Goal: Information Seeking & Learning: Understand process/instructions

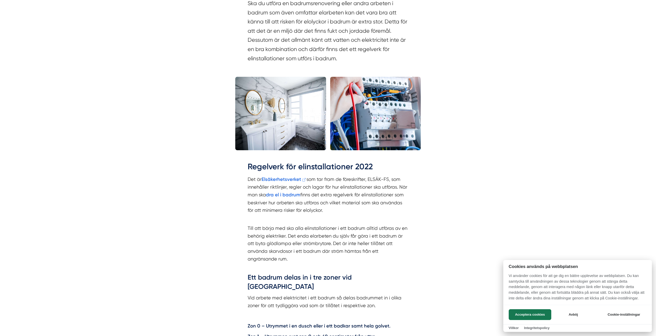
scroll to position [516, 0]
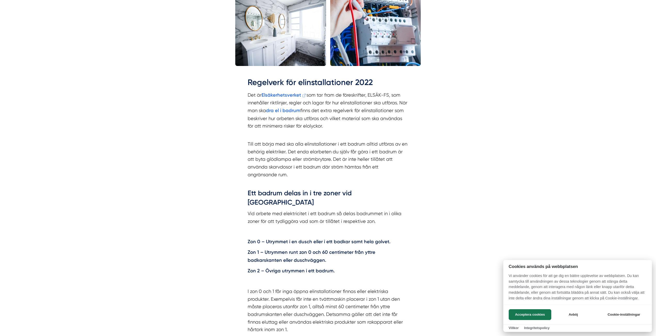
drag, startPoint x: 273, startPoint y: 224, endPoint x: 371, endPoint y: 240, distance: 100.1
click at [371, 240] on div at bounding box center [328, 168] width 656 height 336
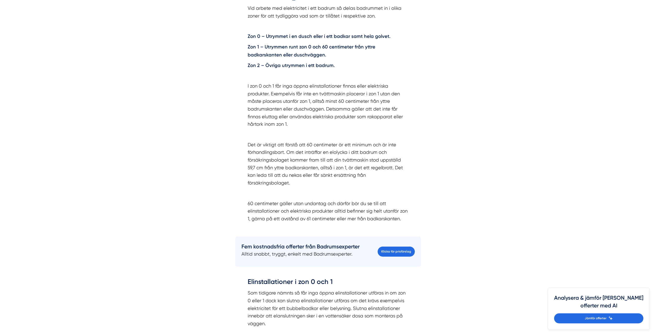
scroll to position [722, 0]
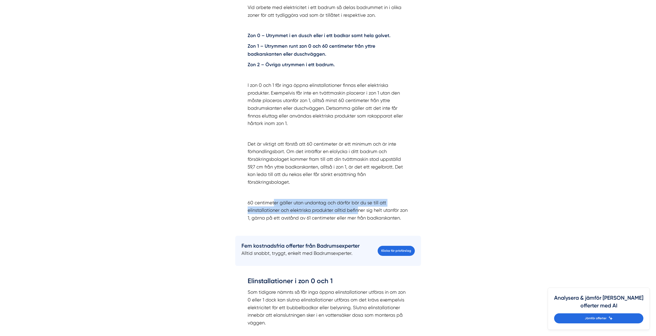
drag, startPoint x: 273, startPoint y: 178, endPoint x: 356, endPoint y: 189, distance: 84.0
click at [356, 199] on p "60 centimeter gäller utan undantag och därför bör du se till att elinstallation…" at bounding box center [328, 210] width 161 height 23
click at [394, 199] on p "60 centimeter gäller utan undantag och därför bör du se till att elinstallation…" at bounding box center [328, 210] width 161 height 23
drag, startPoint x: 299, startPoint y: 181, endPoint x: 376, endPoint y: 191, distance: 77.7
click at [375, 199] on p "60 centimeter gäller utan undantag och därför bör du se till att elinstallation…" at bounding box center [328, 210] width 161 height 23
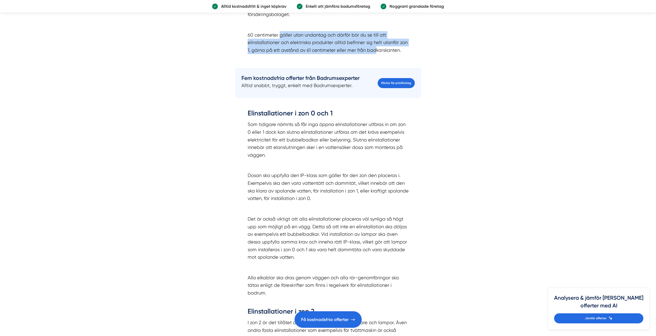
scroll to position [928, 0]
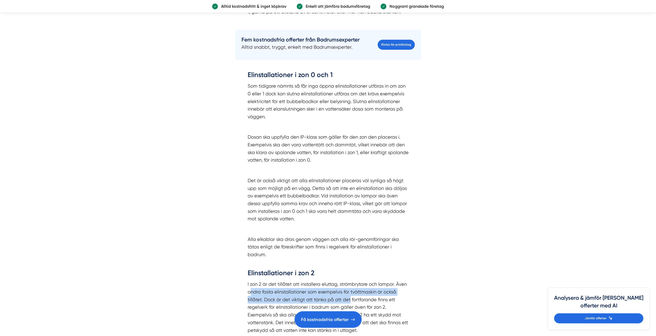
drag, startPoint x: 267, startPoint y: 265, endPoint x: 349, endPoint y: 275, distance: 82.9
click at [349, 281] on p "I zon 2 är det tillåtet att installera eluttag, strömbrytare och lampor. Även a…" at bounding box center [328, 308] width 161 height 54
click at [381, 282] on p "I zon 2 är det tillåtet att installera eluttag, strömbrytare och lampor. Även a…" at bounding box center [328, 308] width 161 height 54
drag, startPoint x: 270, startPoint y: 270, endPoint x: 364, endPoint y: 278, distance: 94.5
click at [364, 281] on p "I zon 2 är det tillåtet att installera eluttag, strömbrytare och lampor. Även a…" at bounding box center [328, 308] width 161 height 54
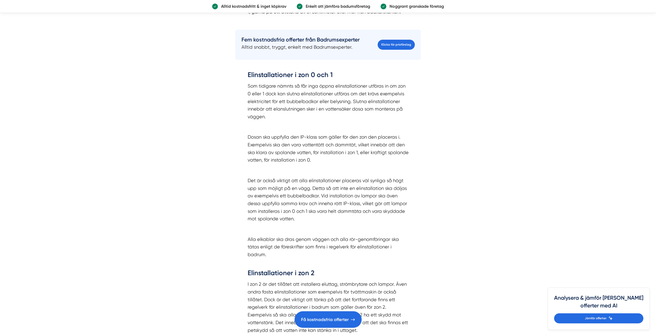
click at [391, 284] on p "I zon 2 är det tillåtet att installera eluttag, strömbrytare och lampor. Även a…" at bounding box center [328, 308] width 161 height 54
drag, startPoint x: 254, startPoint y: 273, endPoint x: 395, endPoint y: 285, distance: 141.1
click at [387, 284] on p "I zon 2 är det tillåtet att installera eluttag, strömbrytare och lampor. Även a…" at bounding box center [328, 308] width 161 height 54
click at [405, 291] on p "I zon 2 är det tillåtet att installera eluttag, strömbrytare och lampor. Även a…" at bounding box center [328, 308] width 161 height 54
drag, startPoint x: 369, startPoint y: 296, endPoint x: 385, endPoint y: 298, distance: 16.4
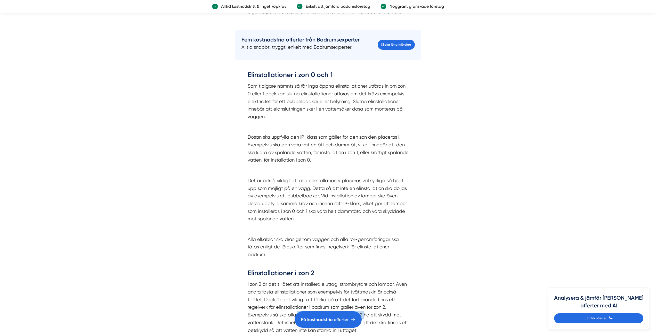
click at [376, 297] on p "I zon 2 är det tillåtet att installera eluttag, strömbrytare och lampor. Även a…" at bounding box center [328, 308] width 161 height 54
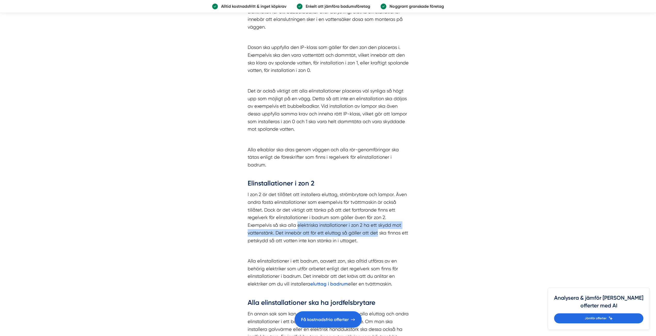
scroll to position [1057, 0]
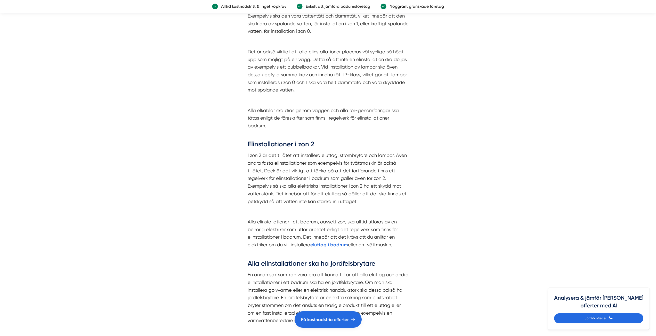
click at [333, 208] on p at bounding box center [328, 212] width 161 height 8
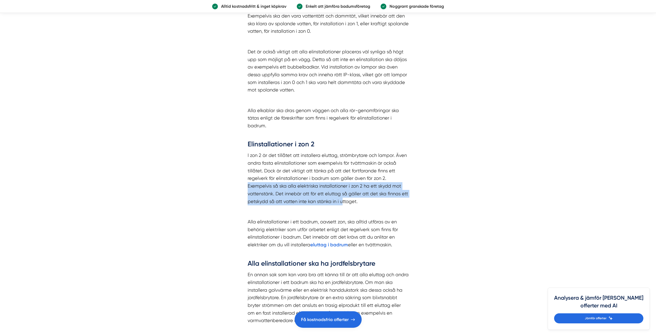
drag, startPoint x: 248, startPoint y: 165, endPoint x: 346, endPoint y: 182, distance: 99.5
click at [346, 182] on div "Elinstallationer i zon 0 och 1 Som tidigare nämnts så får inga öppna elinstalla…" at bounding box center [328, 154] width 161 height 427
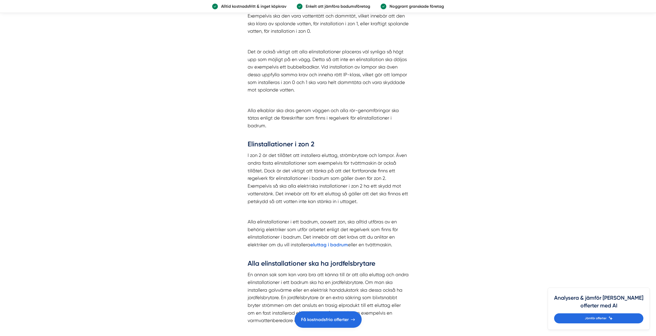
click at [398, 218] on p "Alla elinstallationer i ett badrum, oavsett zon, ska alltid utföras av en behör…" at bounding box center [328, 237] width 161 height 38
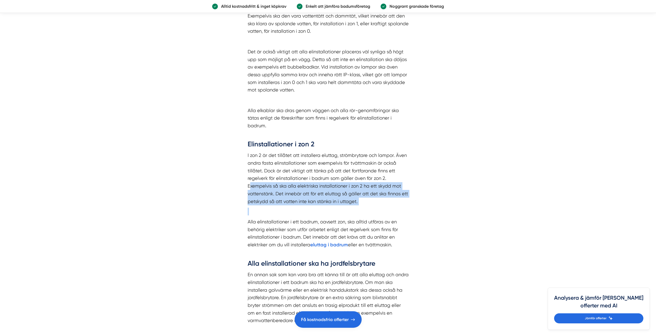
drag, startPoint x: 302, startPoint y: 172, endPoint x: 349, endPoint y: 181, distance: 48.0
click at [349, 181] on div "Elinstallationer i zon 0 och 1 Som tidigare nämnts så får inga öppna elinstalla…" at bounding box center [328, 154] width 161 height 427
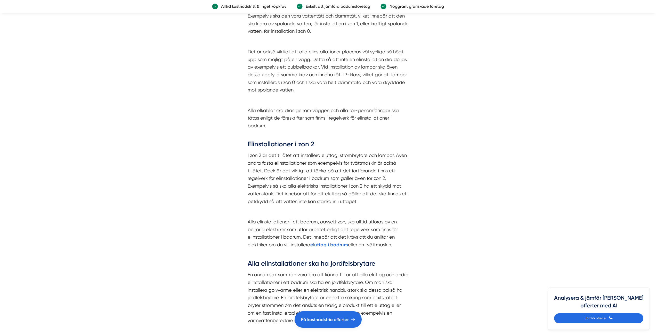
click at [406, 218] on p "Alla elinstallationer i ett badrum, oavsett zon, ska alltid utföras av en behör…" at bounding box center [328, 237] width 161 height 38
drag, startPoint x: 294, startPoint y: 195, endPoint x: 353, endPoint y: 201, distance: 58.7
click at [352, 218] on p "Alla elinstallationer i ett badrum, oavsett zon, ska alltid utföras av en behör…" at bounding box center [328, 237] width 161 height 38
drag, startPoint x: 261, startPoint y: 191, endPoint x: 347, endPoint y: 207, distance: 87.8
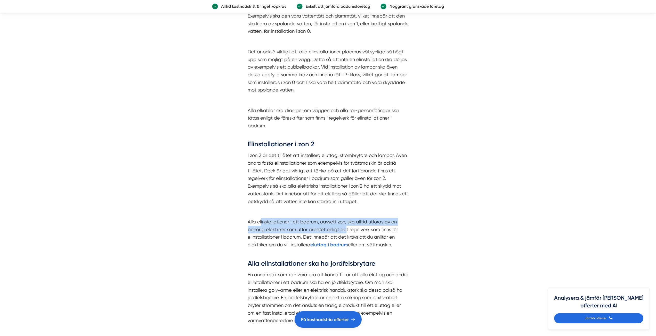
click at [347, 207] on div "Elinstallationer i zon 0 och 1 Som tidigare nämnts så får inga öppna elinstalla…" at bounding box center [328, 154] width 161 height 427
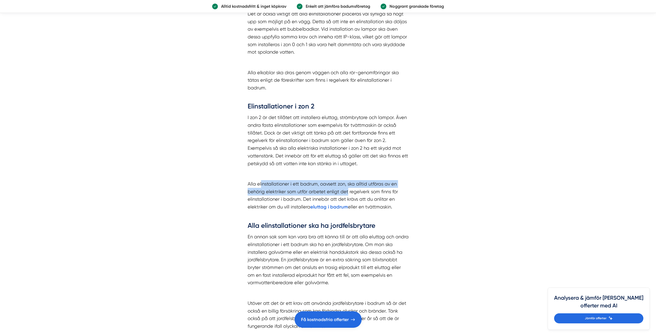
scroll to position [1186, 0]
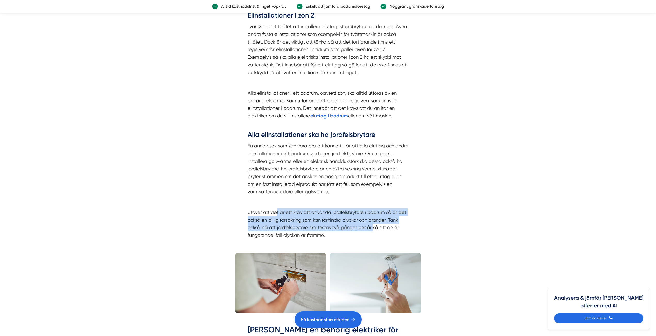
drag, startPoint x: 392, startPoint y: 203, endPoint x: 401, endPoint y: 206, distance: 10.0
click at [394, 209] on p "Utöver att det är ett krav att använda jordfelsbrytare i badrum så är det också…" at bounding box center [328, 224] width 161 height 31
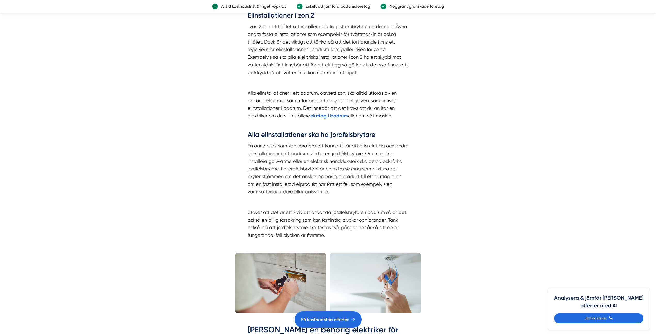
click at [426, 205] on div "Innehållsförteckning Regelverk för elinstallationer 2022 ↳ Ett badrum delas in …" at bounding box center [328, 226] width 198 height 2492
drag, startPoint x: 292, startPoint y: 186, endPoint x: 407, endPoint y: 200, distance: 115.6
click at [405, 209] on p "Utöver att det är ett krav att använda jordfelsbrytare i badrum så är det också…" at bounding box center [328, 224] width 161 height 31
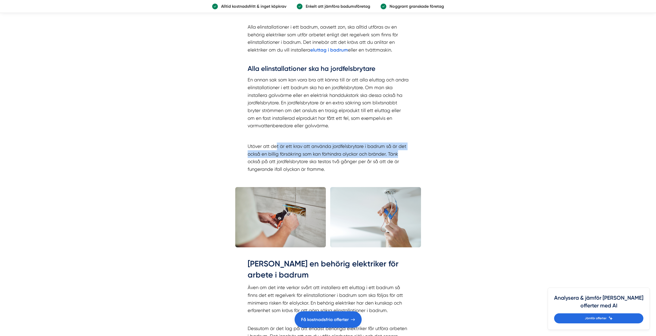
scroll to position [1341, 0]
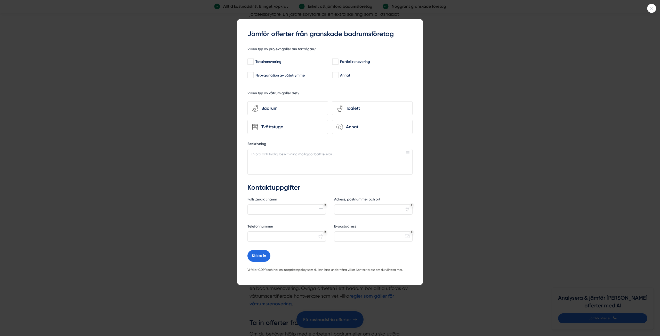
click at [652, 8] on icon at bounding box center [651, 8] width 9 height 3
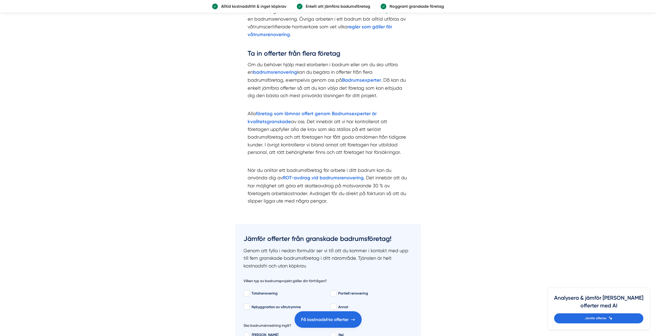
scroll to position [1650, 0]
